Goal: Ask a question: Seek information or help from site administrators or community

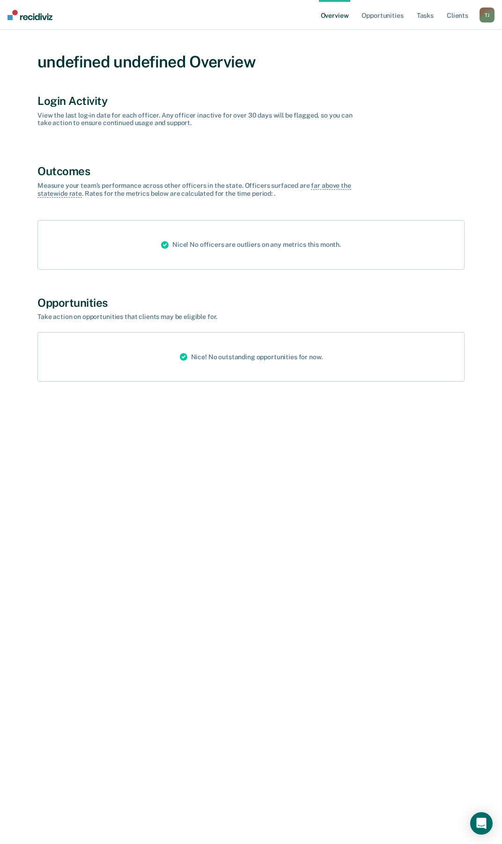
click at [71, 100] on div "Login Activity" at bounding box center [250, 101] width 427 height 14
click at [383, 15] on link "Opportunities" at bounding box center [382, 15] width 45 height 30
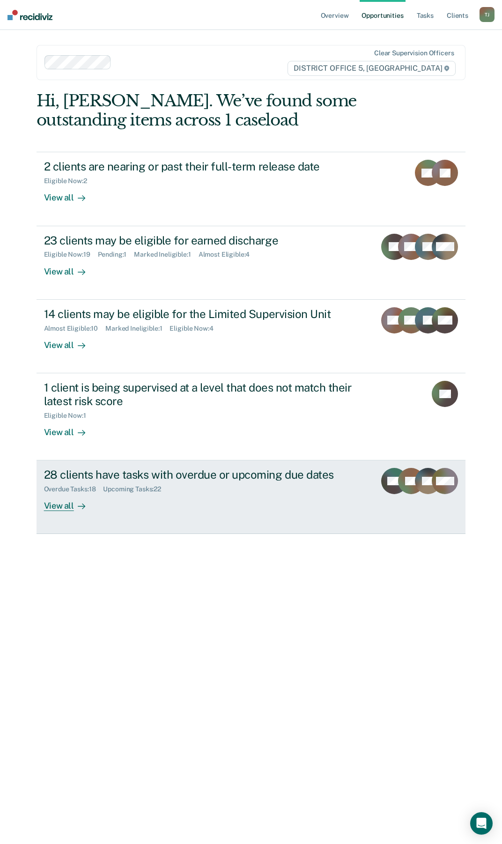
click at [67, 507] on div "View all" at bounding box center [70, 502] width 52 height 18
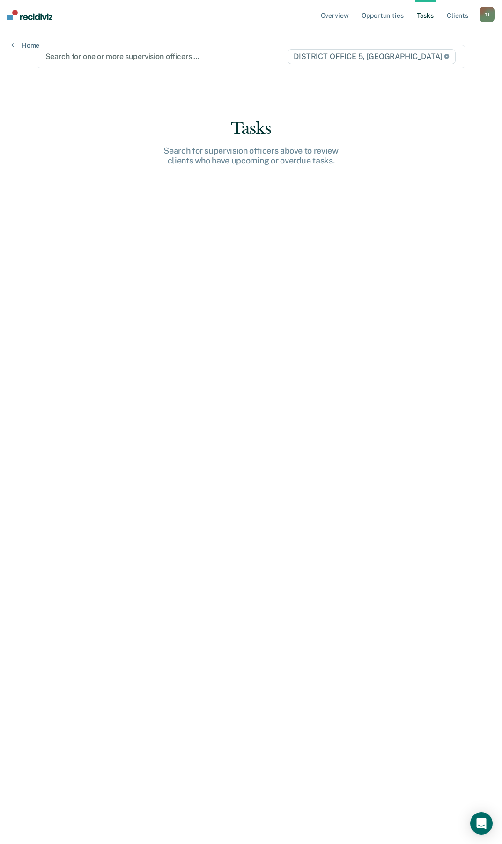
click at [106, 57] on div at bounding box center [166, 56] width 242 height 11
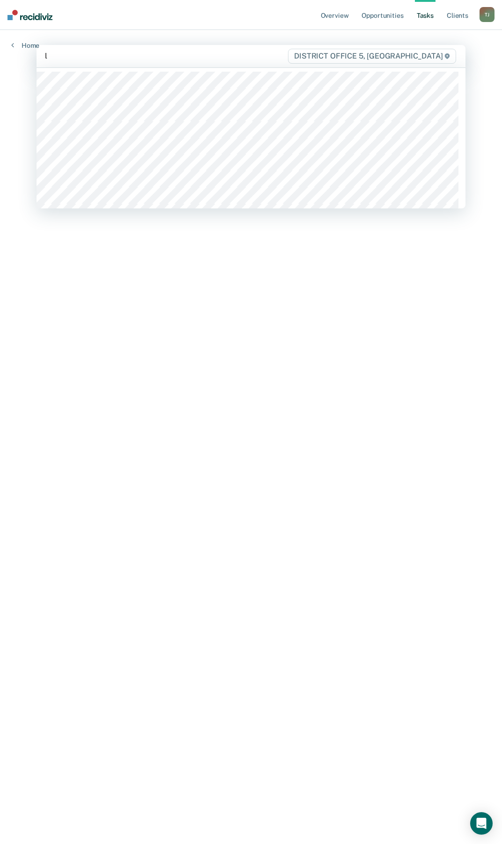
type input "li"
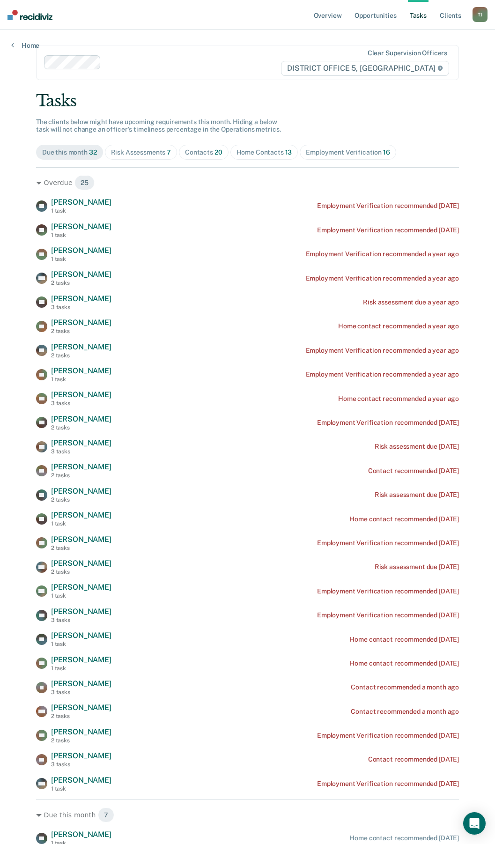
click at [69, 154] on div "Due this month 32" at bounding box center [69, 153] width 55 height 8
click at [53, 182] on div "Overdue 25" at bounding box center [247, 182] width 423 height 15
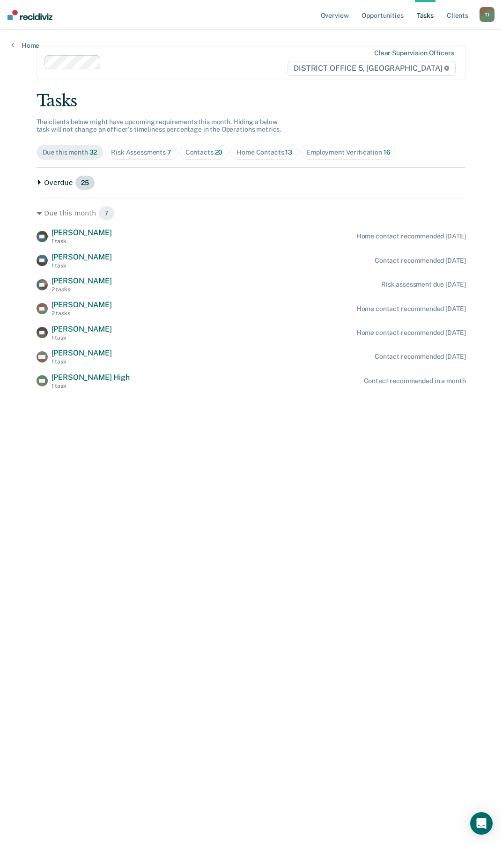
click at [54, 182] on div "Overdue 25" at bounding box center [252, 182] width 430 height 15
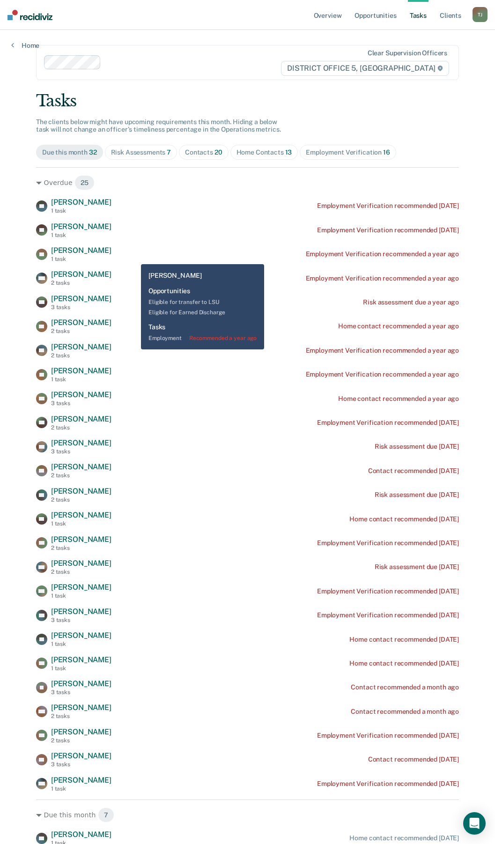
scroll to position [47, 0]
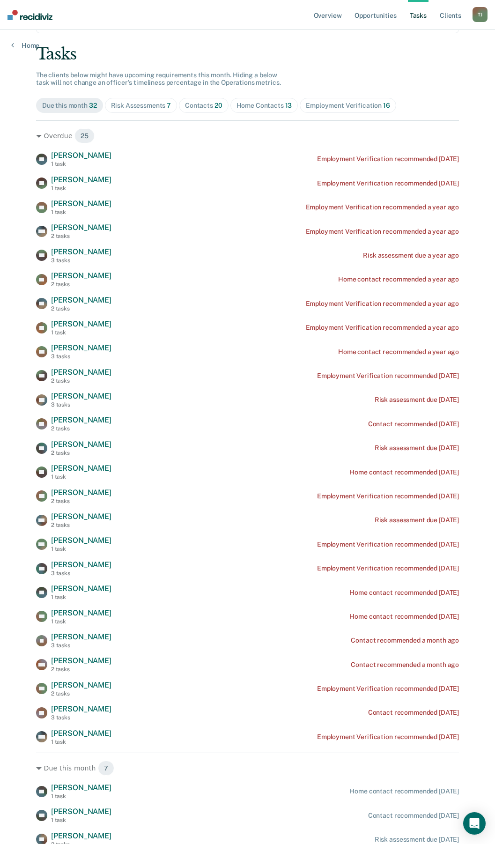
click at [248, 109] on div "Home Contacts 13" at bounding box center [265, 106] width 56 height 8
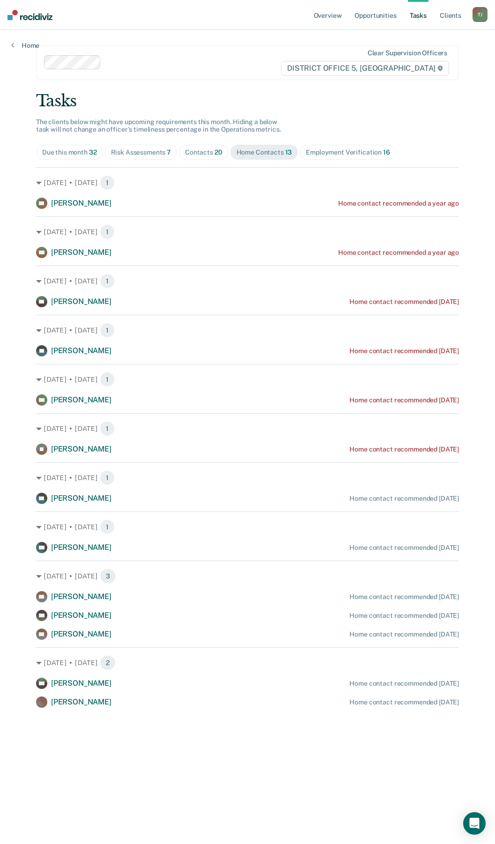
scroll to position [0, 0]
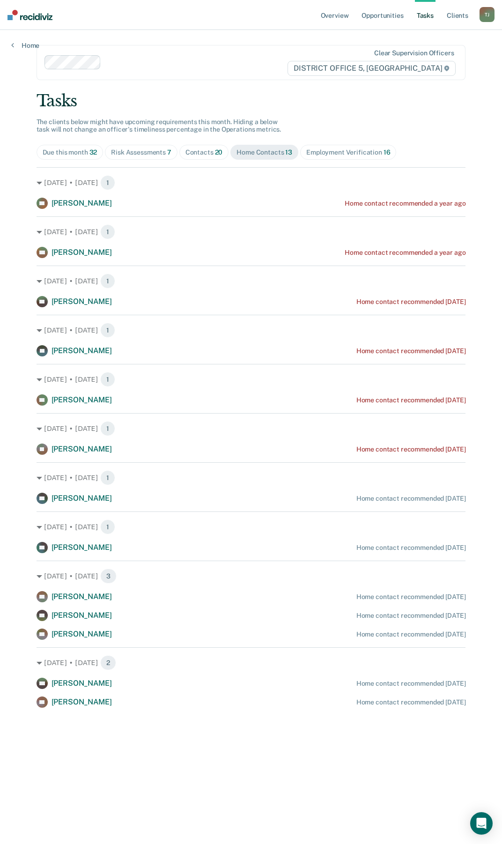
click at [141, 154] on div "Risk Assessments 7" at bounding box center [141, 153] width 60 height 8
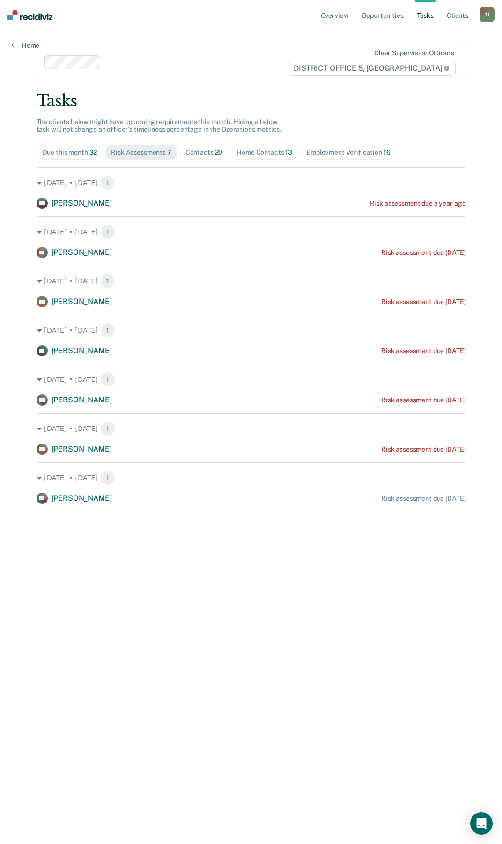
click at [74, 151] on div "Due this month 32" at bounding box center [70, 153] width 55 height 8
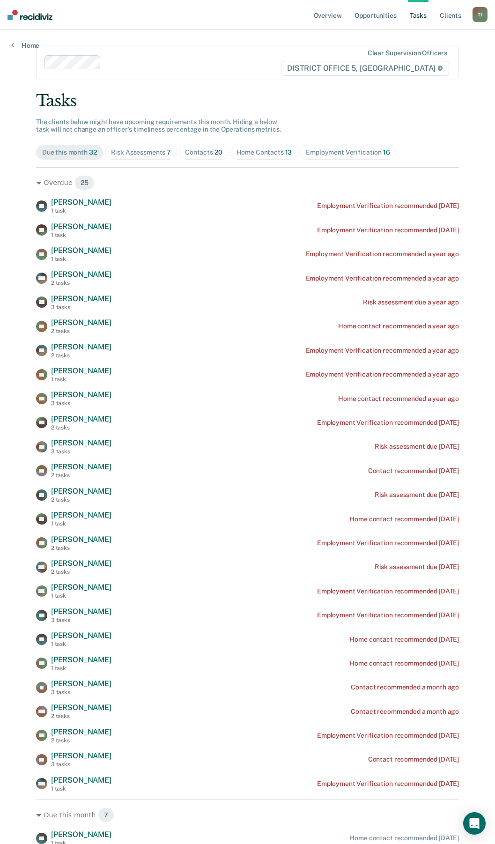
click at [476, 14] on div "T J" at bounding box center [480, 14] width 15 height 15
click at [434, 58] on link "Go to PSI Supervisor Dashboard" at bounding box center [433, 62] width 96 height 8
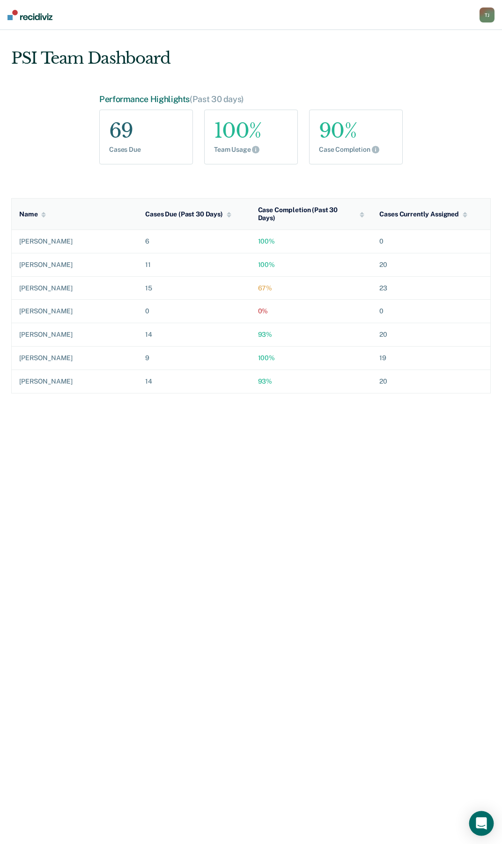
click at [483, 819] on icon "Open Intercom Messenger" at bounding box center [481, 823] width 11 height 12
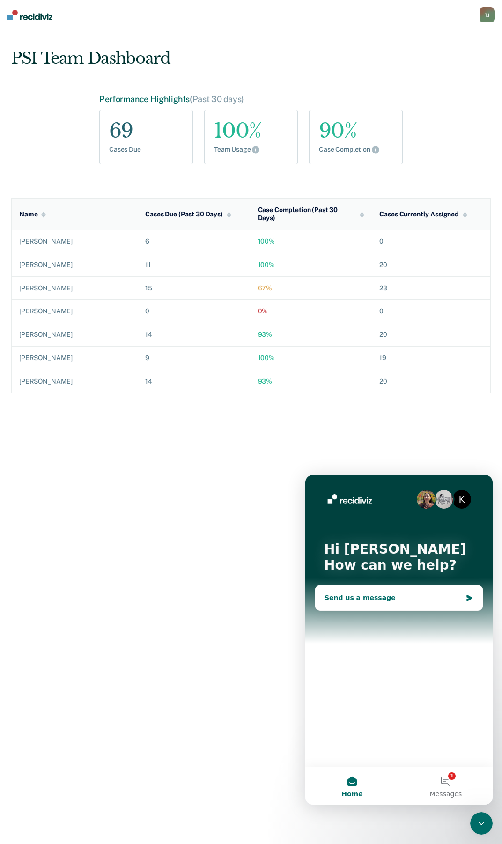
click at [372, 601] on div "Send us a message" at bounding box center [393, 598] width 137 height 10
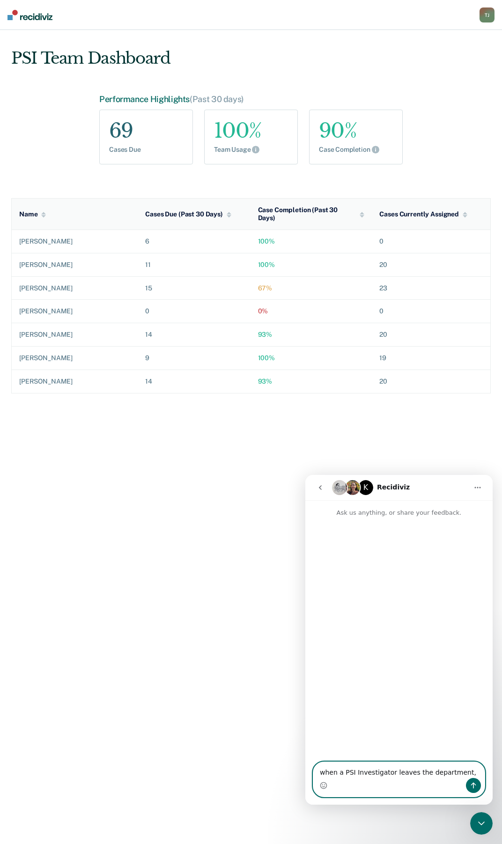
click at [460, 770] on textarea "when a PSI Investigator leaves the department," at bounding box center [398, 770] width 171 height 16
type textarea "when a PSI Investigator leaves the department, how do I take them out of Recidi…"
click at [477, 786] on button "Send a message…" at bounding box center [473, 785] width 15 height 15
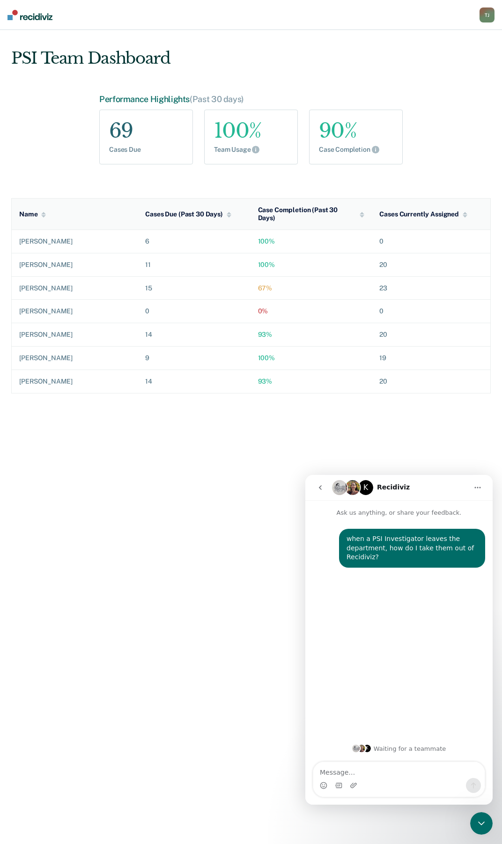
click at [38, 307] on div "[PERSON_NAME]" at bounding box center [74, 311] width 111 height 8
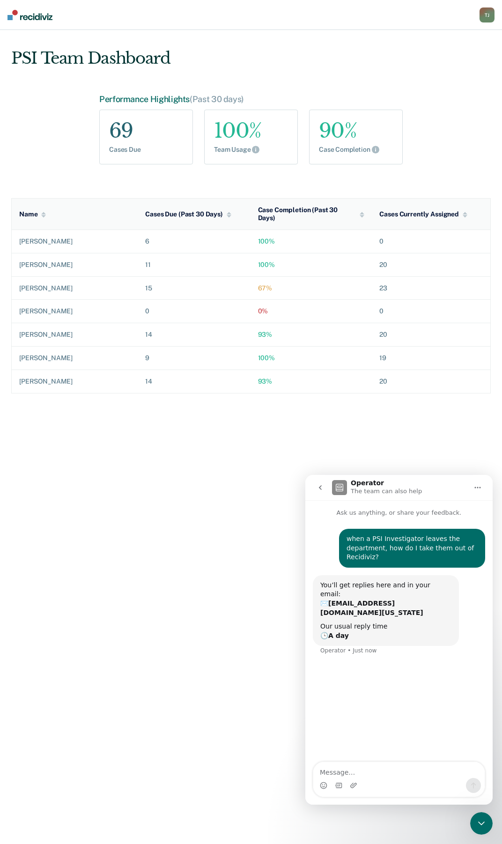
click at [485, 16] on div "T J" at bounding box center [487, 14] width 15 height 15
click at [426, 60] on link "Go to PSI Supervisor Dashboard" at bounding box center [440, 61] width 96 height 8
click at [417, 48] on link "Go to Operations" at bounding box center [440, 49] width 96 height 8
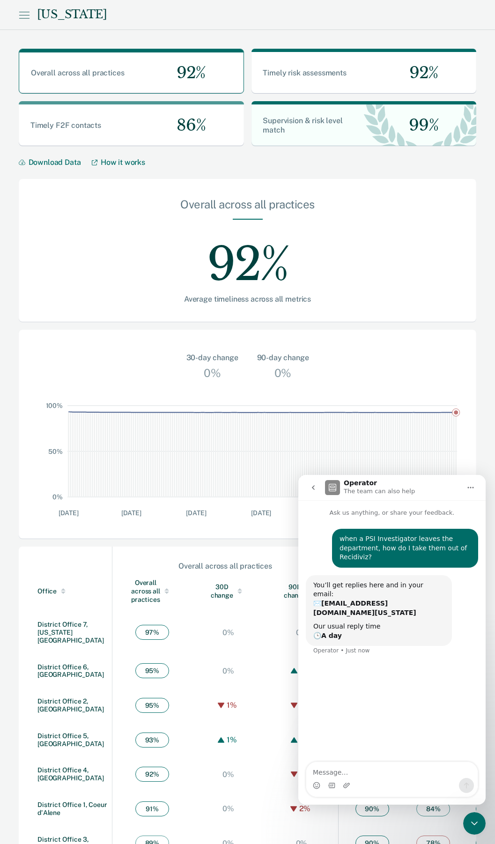
click at [481, 376] on div "Overall across all practices 92% Timely risk assessments 92% Timely F2F contact…" at bounding box center [247, 449] width 495 height 838
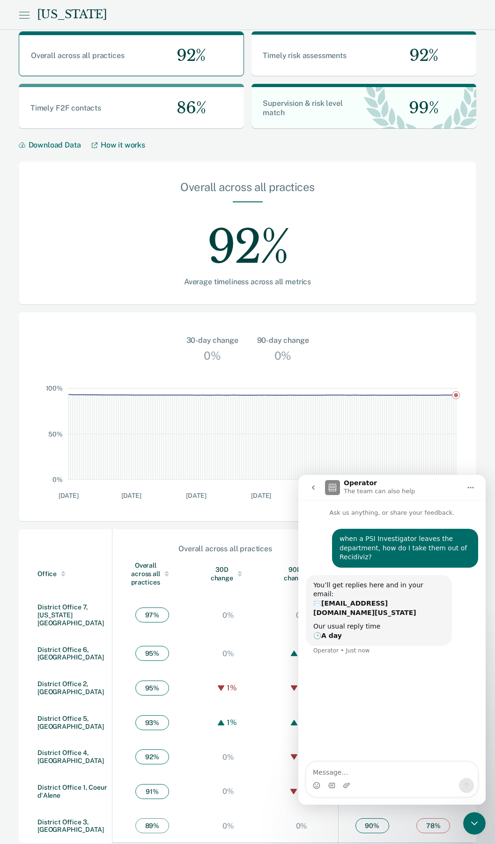
scroll to position [26, 0]
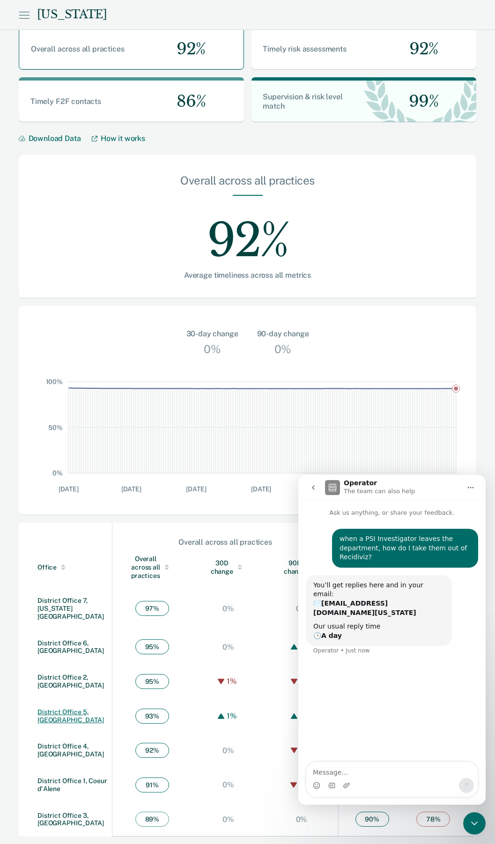
click at [87, 709] on link "District Office 5, [GEOGRAPHIC_DATA]" at bounding box center [70, 715] width 67 height 15
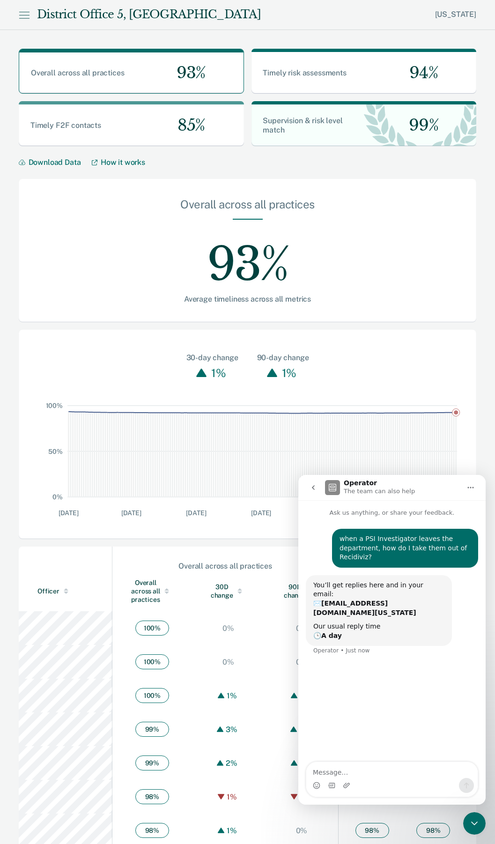
click at [477, 486] on button "Home" at bounding box center [471, 488] width 18 height 18
click at [434, 510] on div "Expand window" at bounding box center [446, 511] width 67 height 10
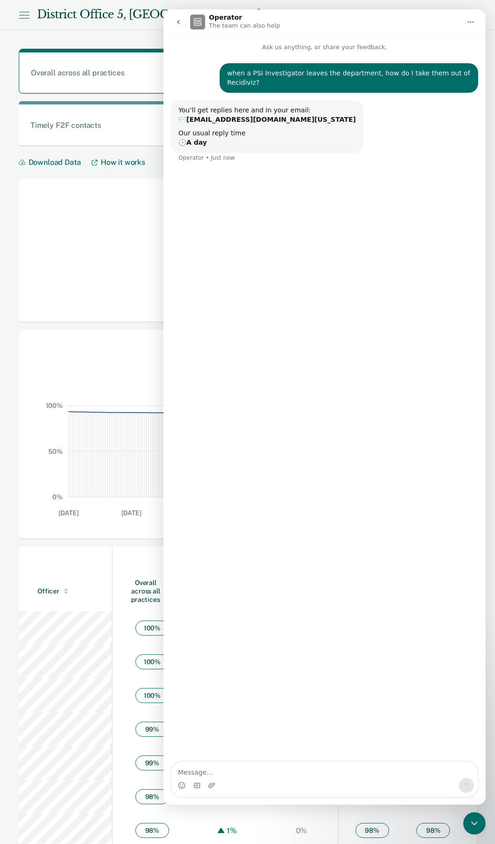
click at [472, 22] on icon "Home" at bounding box center [470, 21] width 7 height 7
click at [438, 48] on div "Collapse window" at bounding box center [446, 46] width 67 height 10
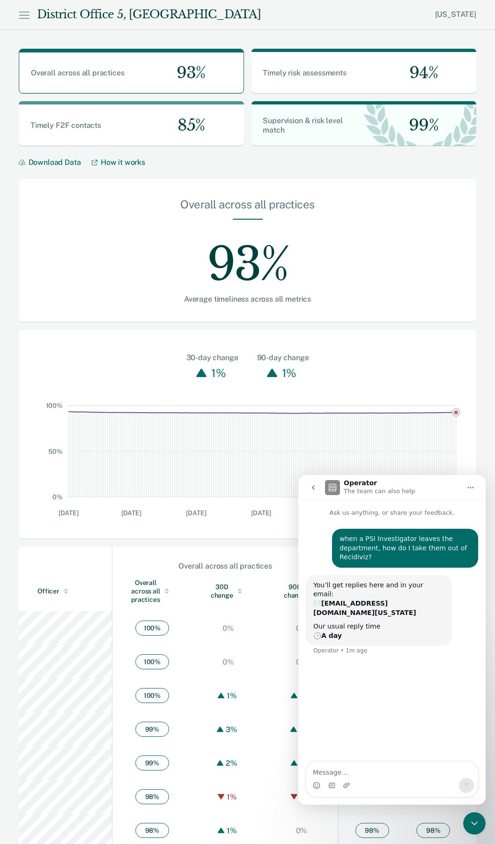
click at [350, 369] on div "30-day change 1% 90-day change 1%" at bounding box center [248, 356] width 458 height 52
click at [309, 487] on button "go back" at bounding box center [314, 488] width 18 height 18
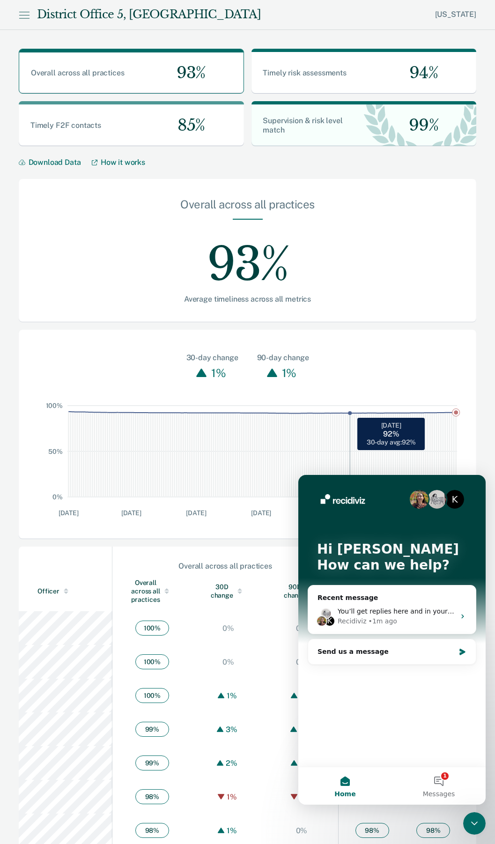
click at [349, 457] on rect at bounding box center [350, 451] width 2 height 91
click at [471, 826] on icon "Close Intercom Messenger" at bounding box center [474, 823] width 11 height 11
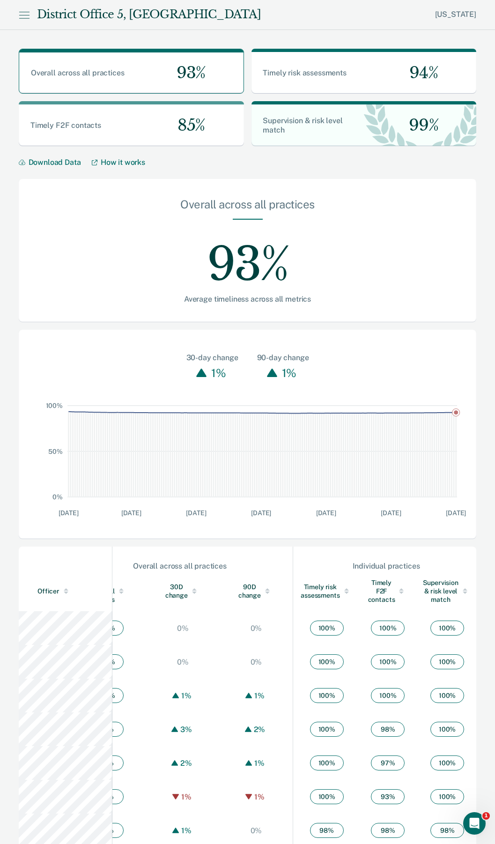
click at [24, 11] on icon at bounding box center [24, 14] width 11 height 11
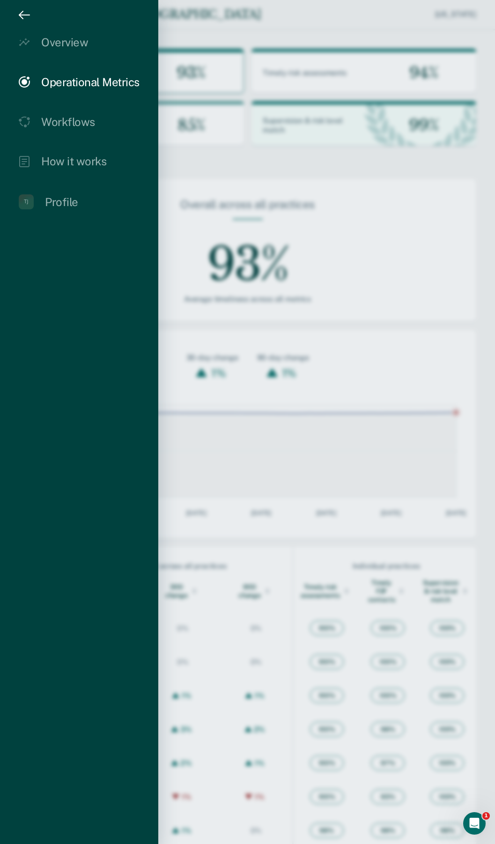
scroll to position [0, 38]
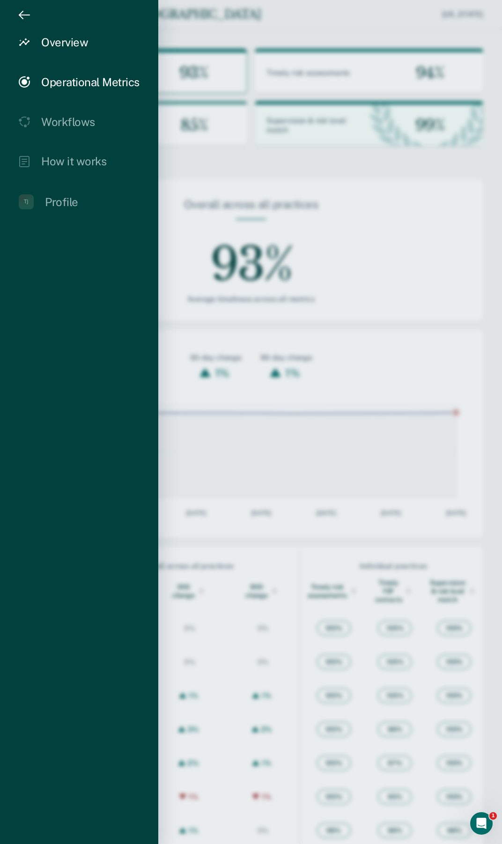
click at [70, 42] on div "Overview" at bounding box center [64, 43] width 47 height 14
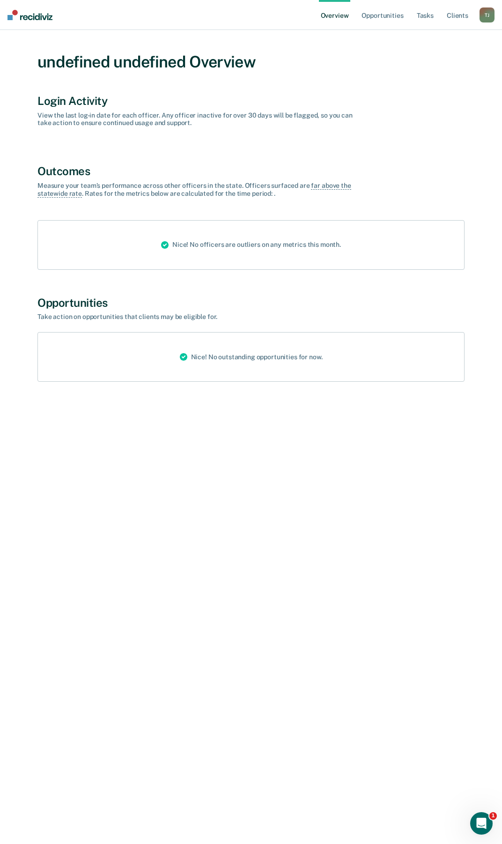
click at [486, 15] on div "T J" at bounding box center [487, 14] width 15 height 15
click at [415, 49] on link "Go to Operations" at bounding box center [440, 49] width 96 height 8
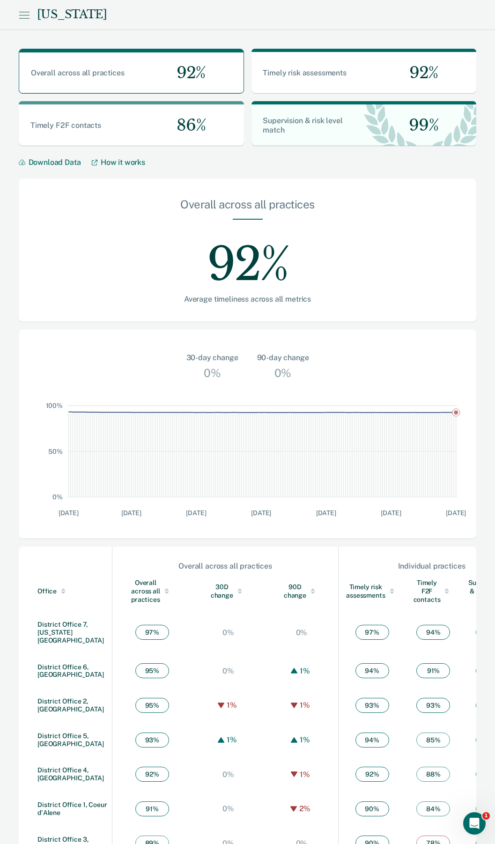
click at [25, 17] on icon at bounding box center [24, 14] width 11 height 11
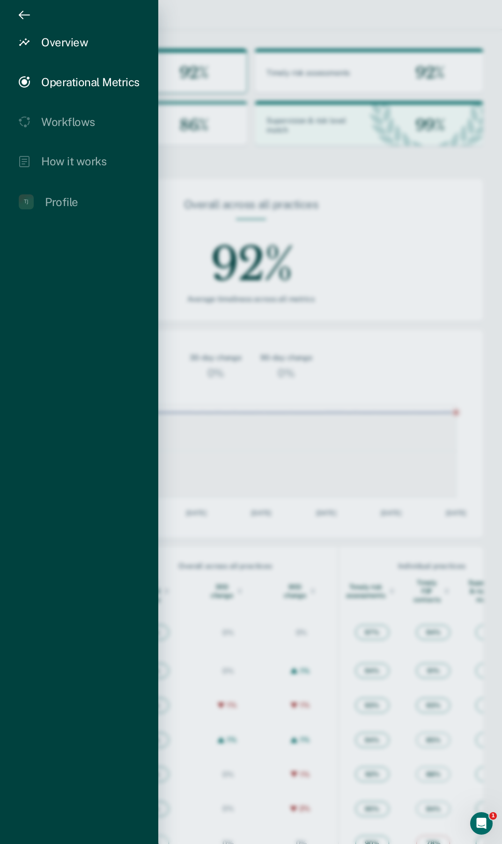
click at [63, 40] on div "Overview" at bounding box center [64, 43] width 47 height 14
